Goal: Information Seeking & Learning: Check status

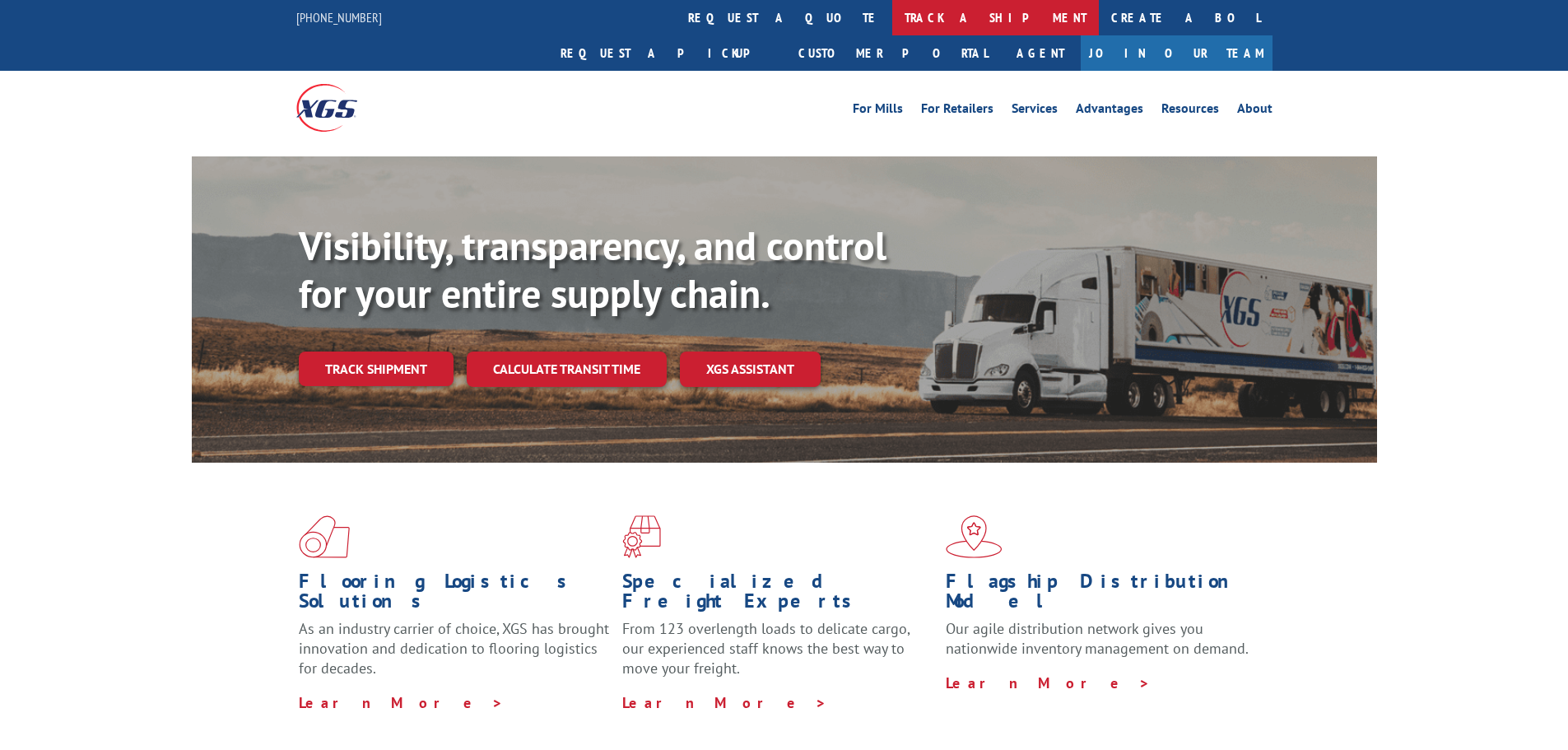
click at [893, 20] on link "track a shipment" at bounding box center [996, 18] width 206 height 36
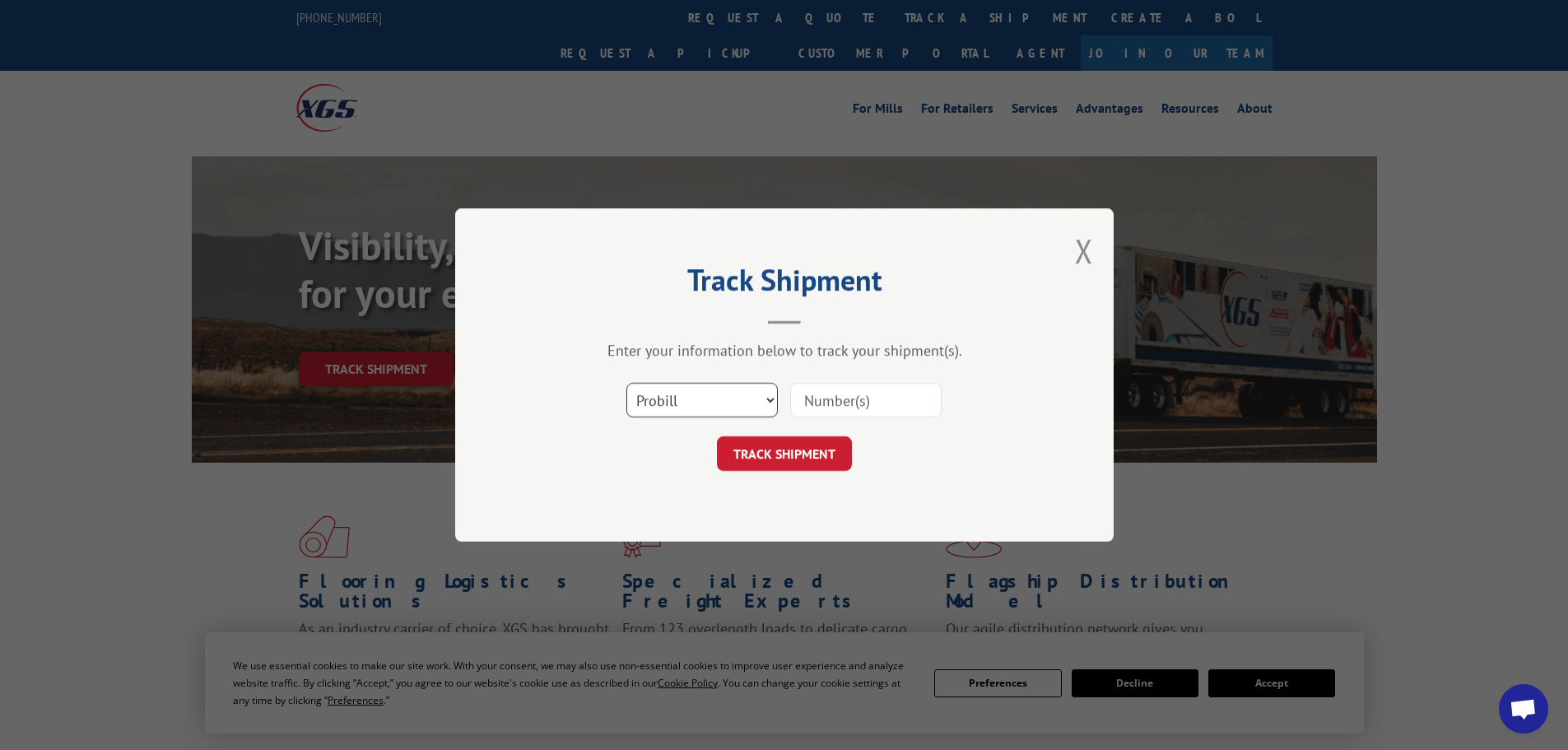
click at [669, 389] on select "Select category... Probill BOL PO" at bounding box center [702, 400] width 151 height 35
select select "bol"
click at [626, 383] on select "Select category... Probill BOL PO" at bounding box center [702, 400] width 151 height 35
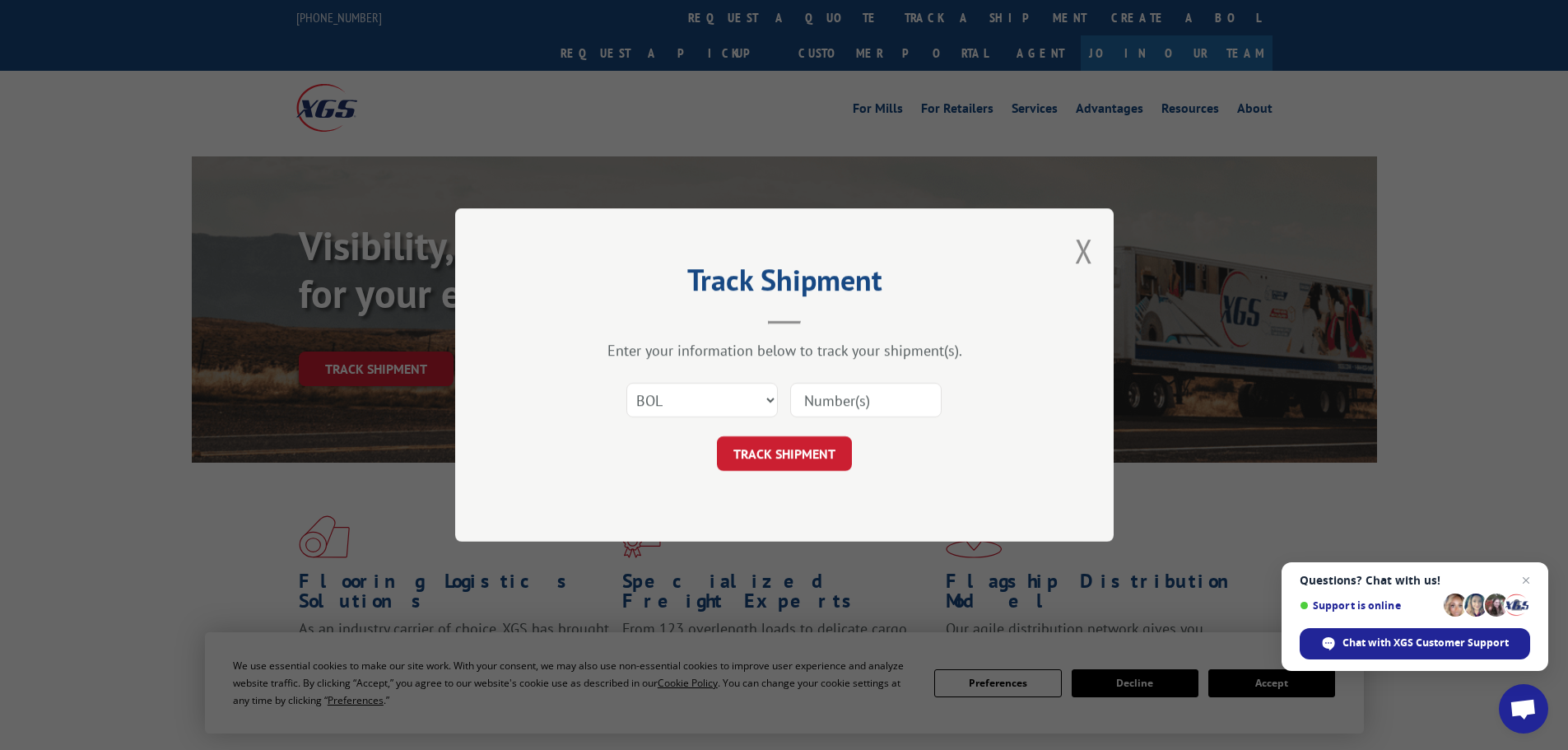
paste input "6005313"
type input "6005313"
click at [792, 457] on button "TRACK SHIPMENT" at bounding box center [784, 453] width 135 height 35
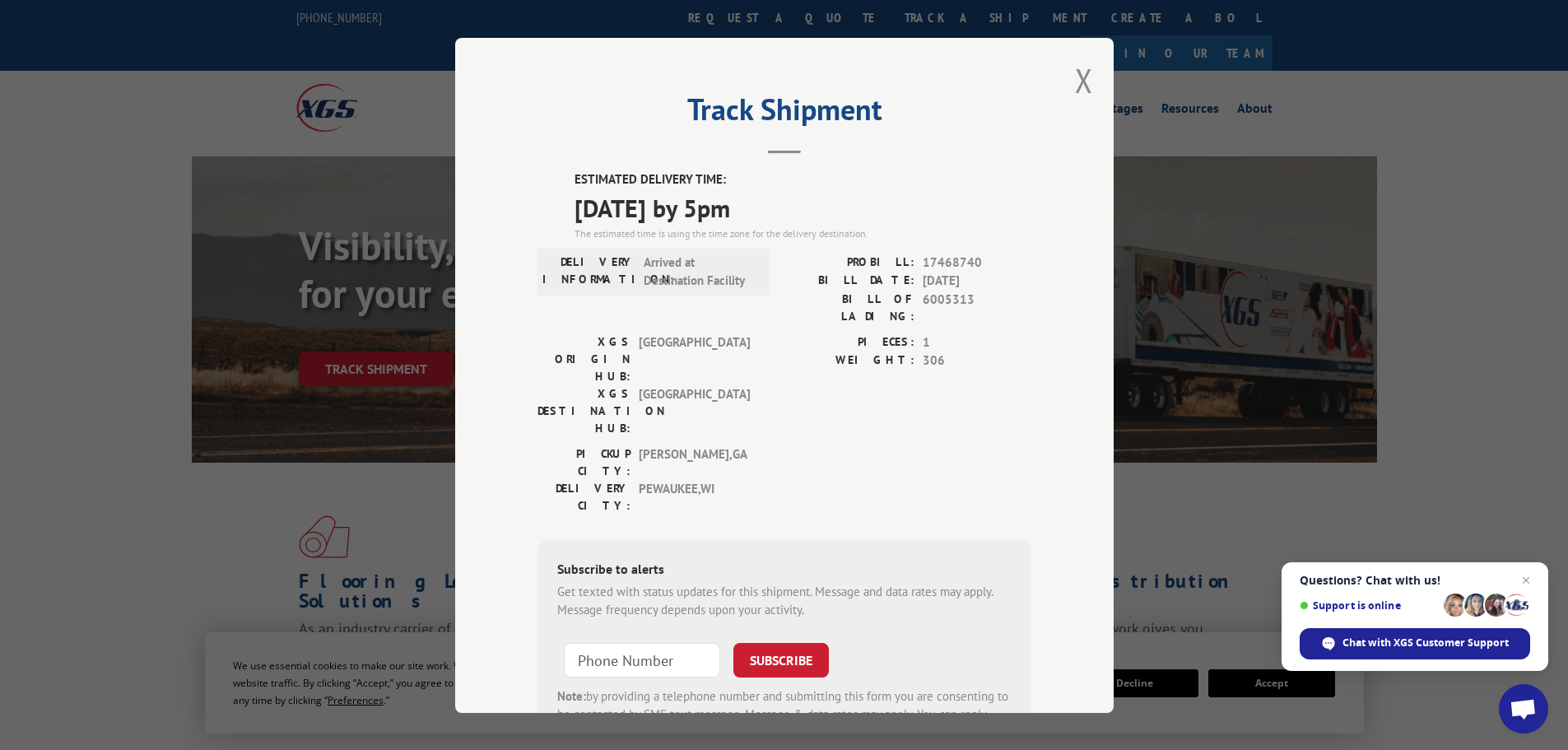
drag, startPoint x: 557, startPoint y: 174, endPoint x: 844, endPoint y: 215, distance: 289.9
click at [844, 215] on div "ESTIMATED DELIVERY TIME: [DATE] by 5pm The estimated time is using the time zon…" at bounding box center [784, 467] width 494 height 592
copy div "ESTIMATED DELIVERY TIME: [DATE] by 5pm"
click at [824, 285] on label "BILL DATE:" at bounding box center [850, 281] width 130 height 19
drag, startPoint x: 860, startPoint y: 261, endPoint x: 975, endPoint y: 251, distance: 115.4
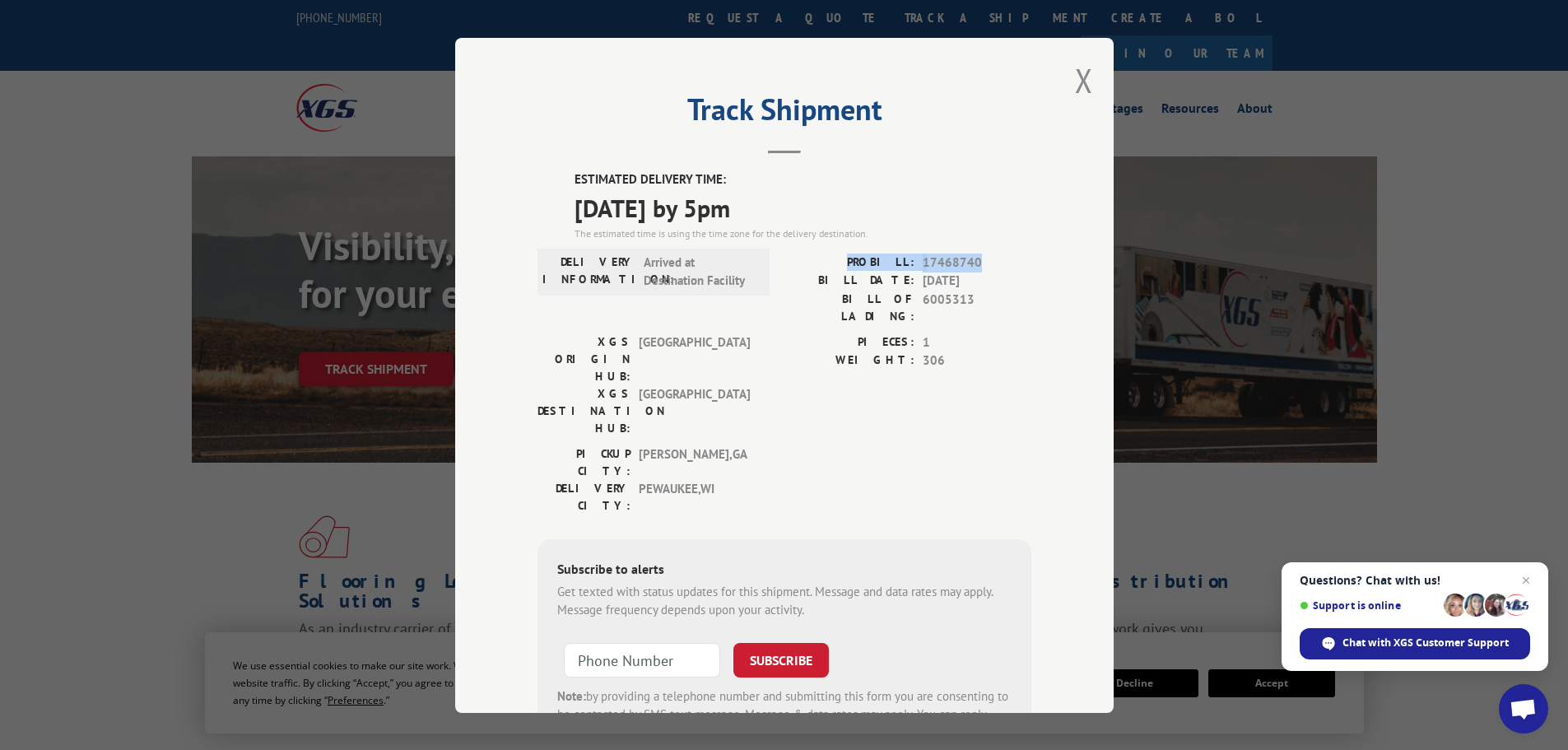
click at [975, 251] on div "ESTIMATED DELIVERY TIME: [DATE] by 5pm The estimated time is using the time zon…" at bounding box center [784, 467] width 494 height 592
click at [1003, 249] on div "ESTIMATED DELIVERY TIME: [DATE] by 5pm The estimated time is using the time zon…" at bounding box center [784, 467] width 494 height 592
click at [815, 302] on label "BILL OF LADING:" at bounding box center [850, 307] width 130 height 35
drag, startPoint x: 815, startPoint y: 300, endPoint x: 990, endPoint y: 291, distance: 175.2
click at [990, 291] on div "BILL OF LADING: 6005313" at bounding box center [908, 307] width 247 height 35
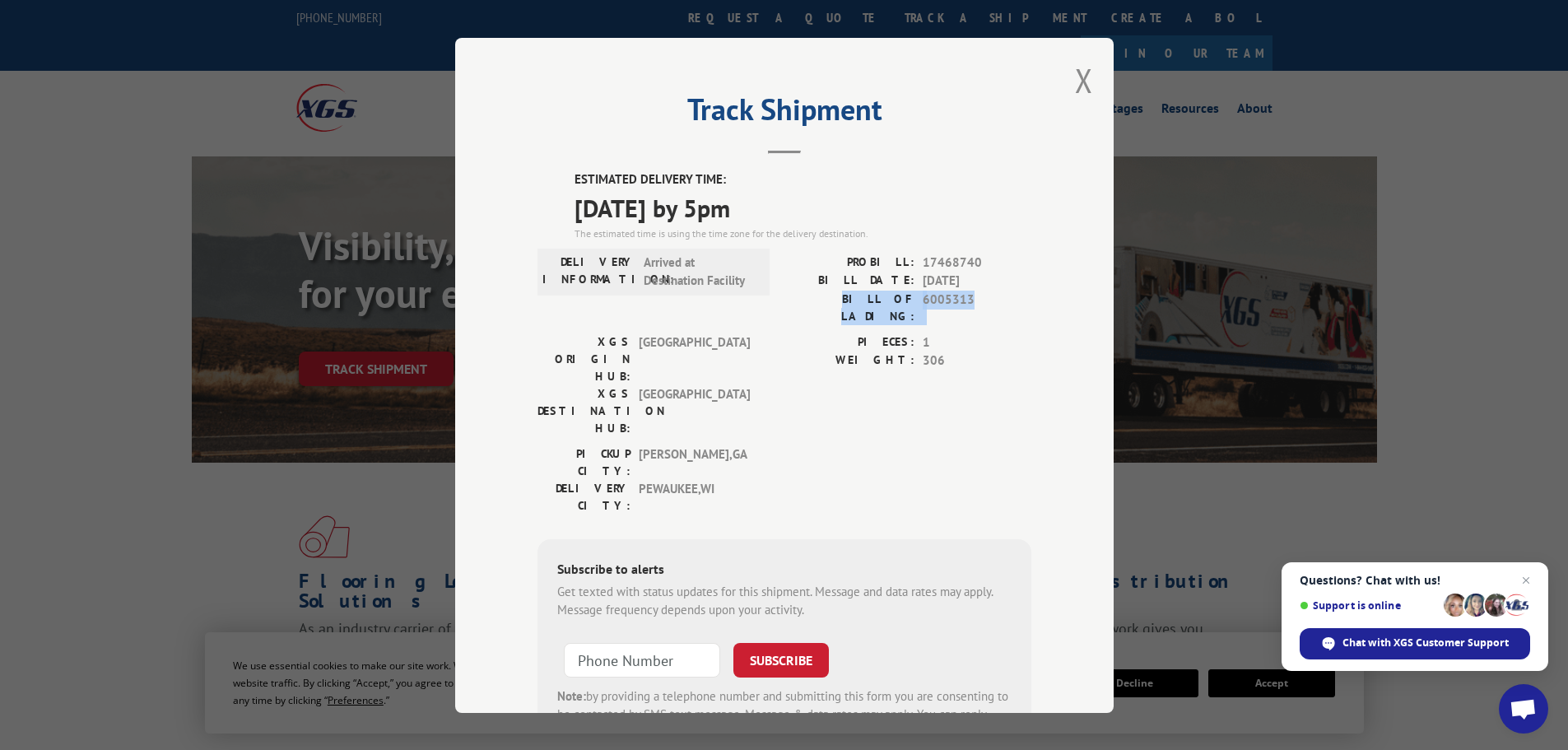
copy div "BILL OF LADING: 6005313"
